Goal: Task Accomplishment & Management: Manage account settings

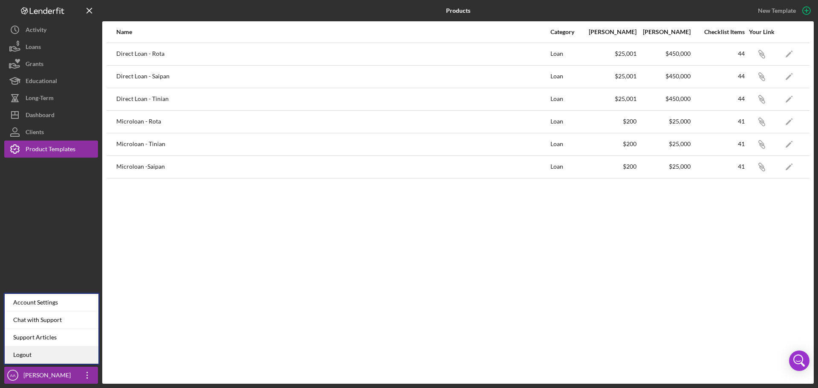
click at [85, 358] on link "Logout" at bounding box center [52, 354] width 94 height 17
